Goal: Check status: Verify the current state of an ongoing process or item

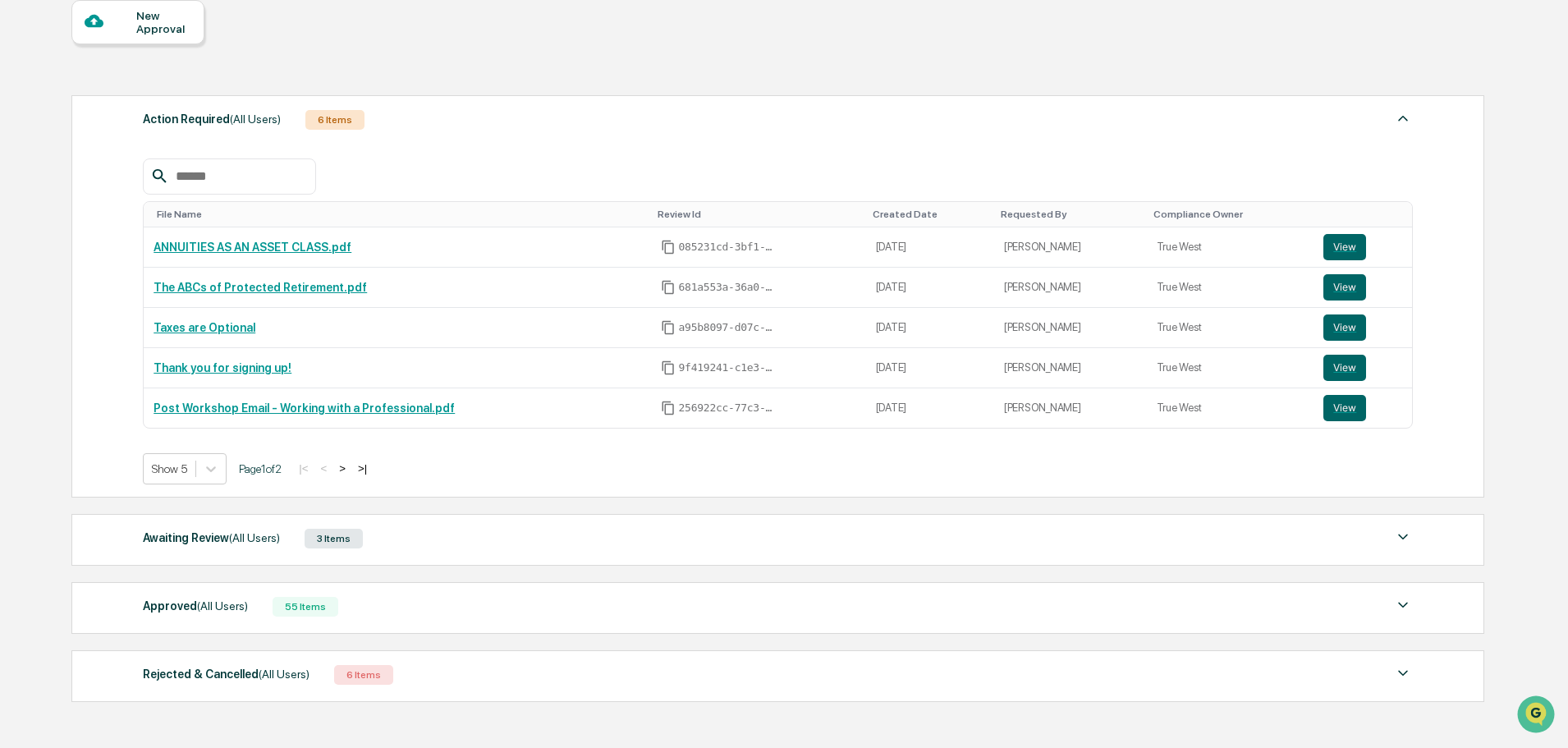
scroll to position [164, 0]
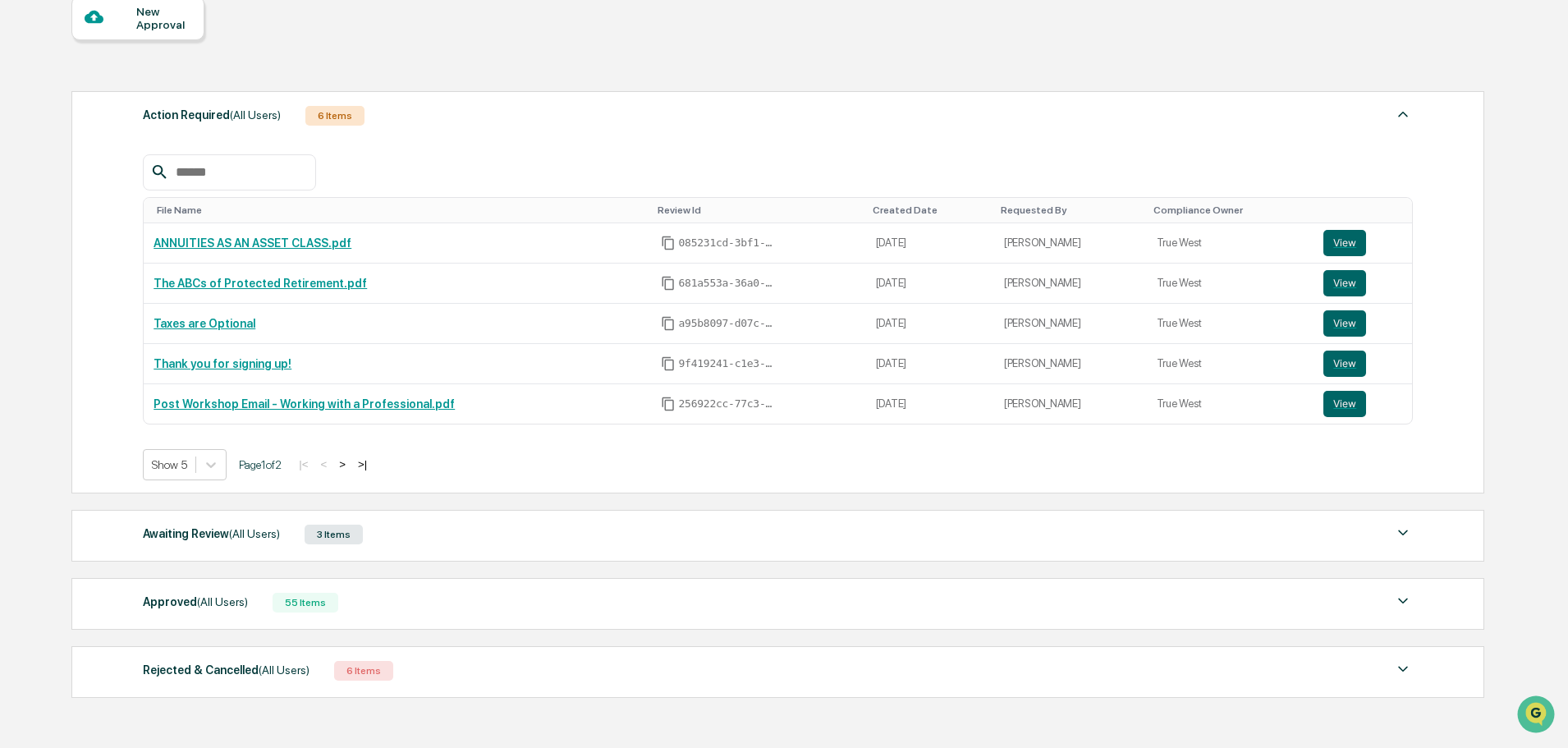
click at [425, 502] on div "Action Required (All Users) 6 Items File Name Review Id Created Date Requested …" at bounding box center [776, 394] width 1411 height 624
click at [427, 531] on div "Awaiting Review (All Users) 3 Items" at bounding box center [778, 534] width 1270 height 23
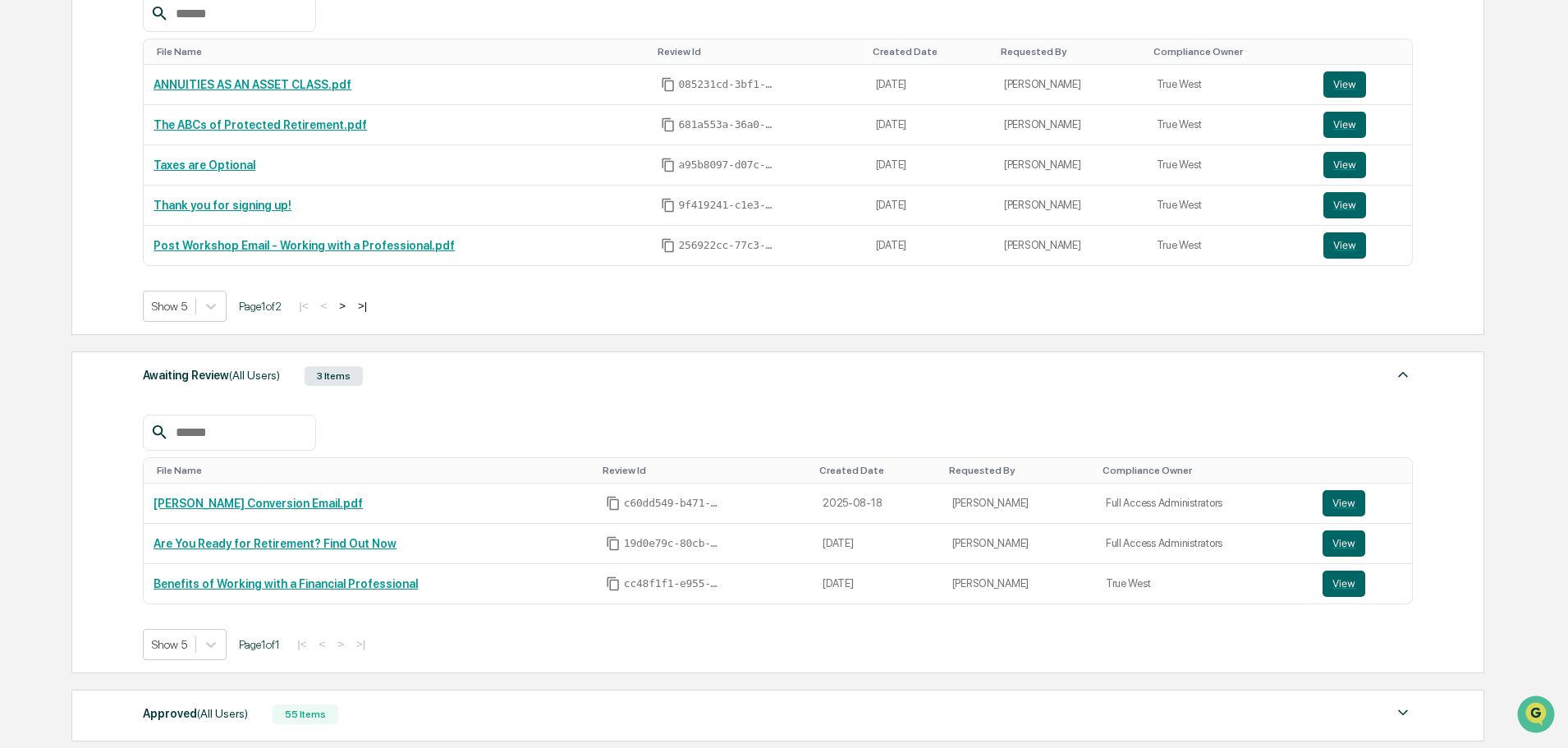
scroll to position [328, 0]
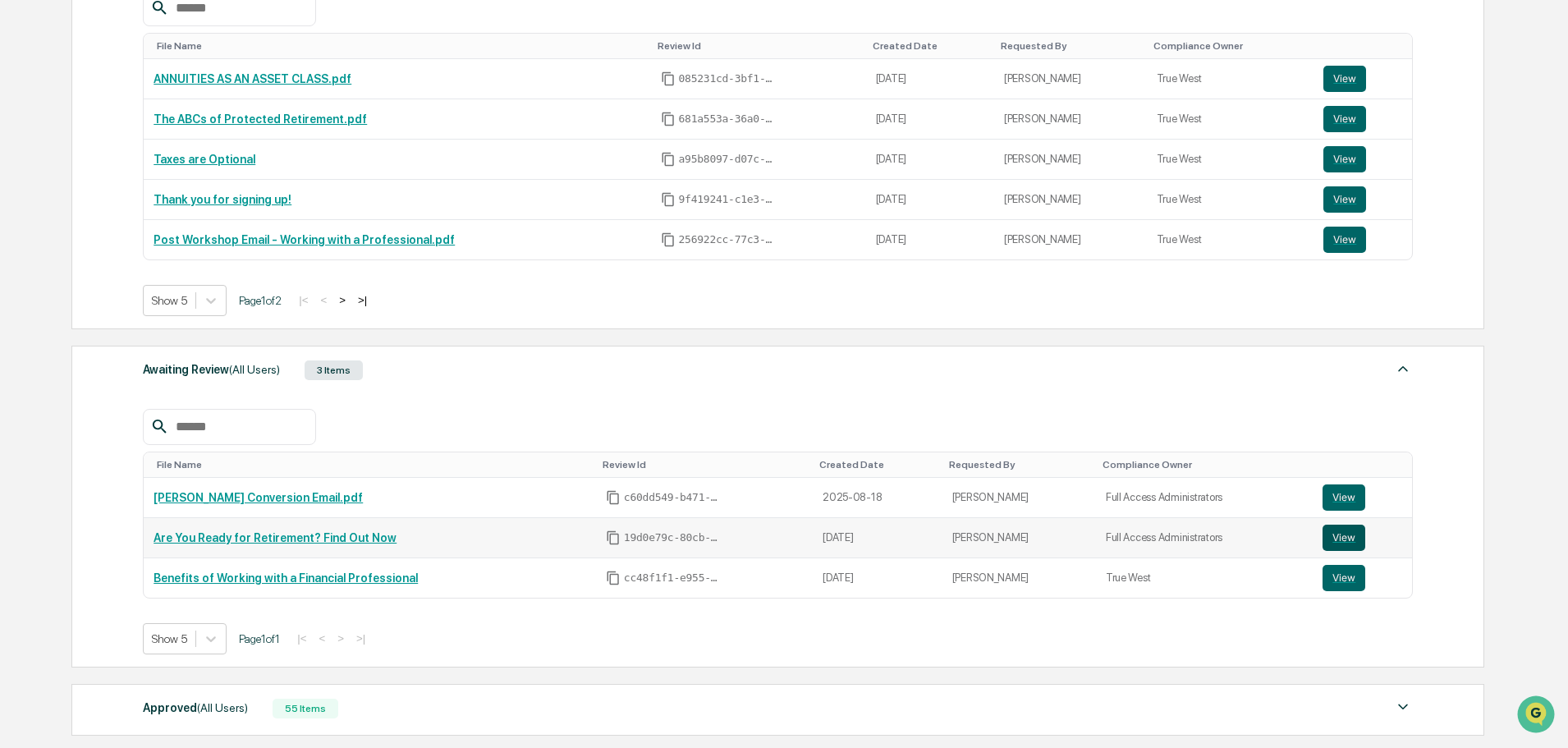
click at [1330, 541] on button "View" at bounding box center [1344, 537] width 42 height 26
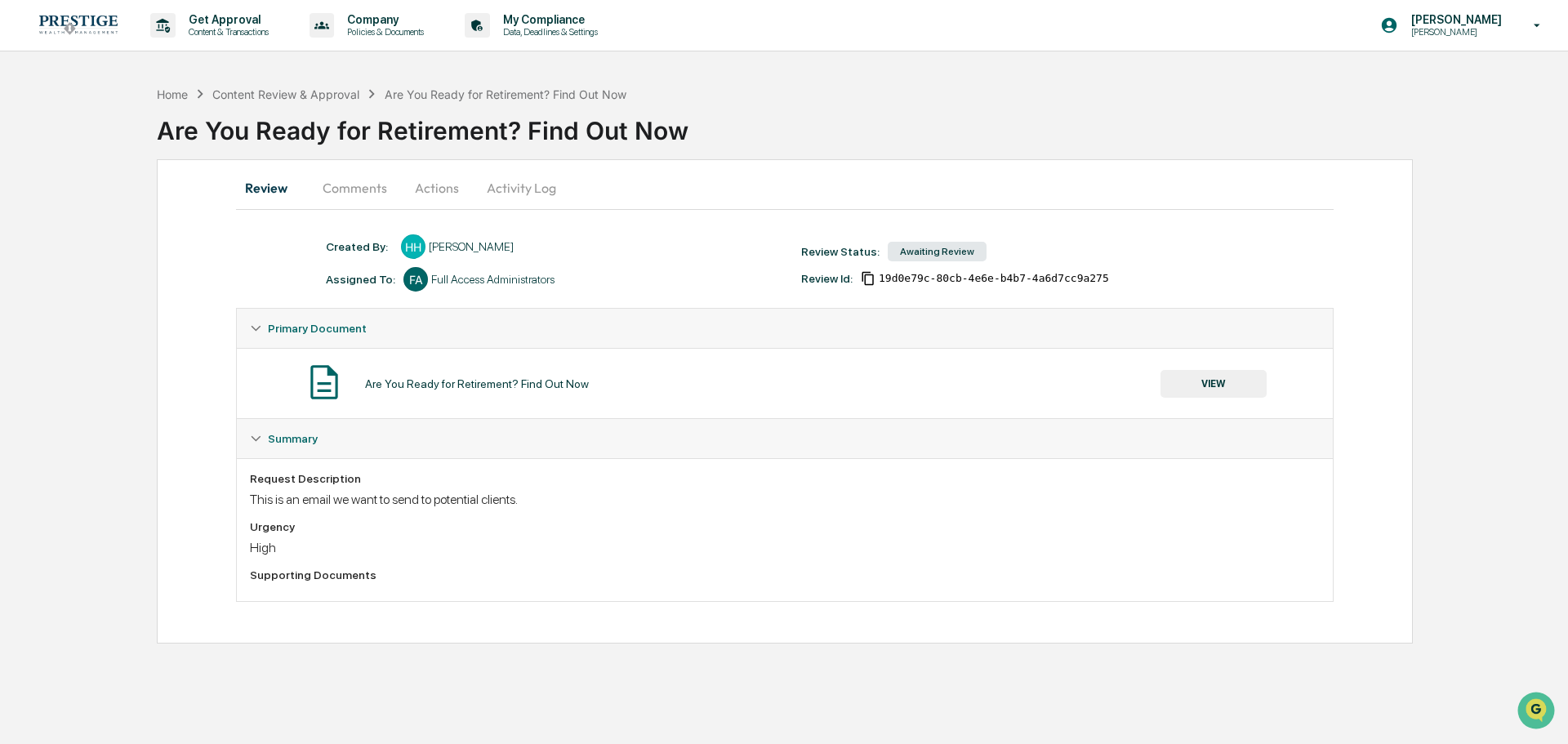
click at [1170, 391] on button "VIEW" at bounding box center [1213, 384] width 106 height 28
